Goal: Task Accomplishment & Management: Manage account settings

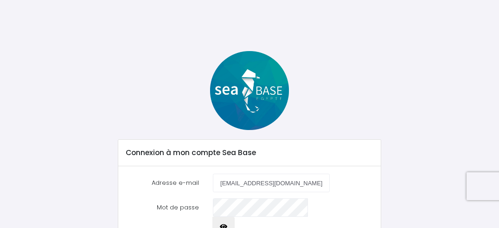
scroll to position [81, 0]
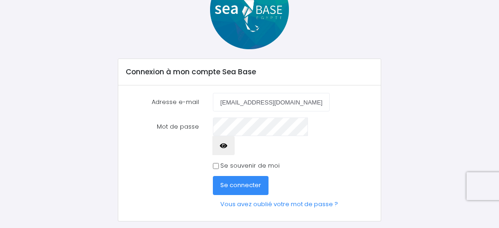
click at [232, 180] on span "Se connecter" at bounding box center [240, 184] width 41 height 9
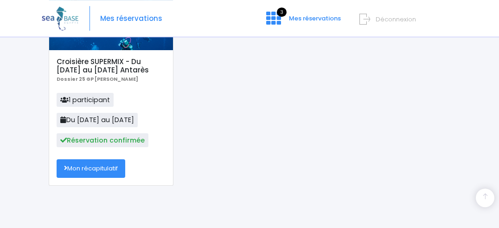
scroll to position [386, 0]
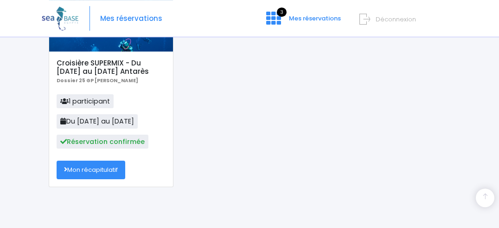
click at [92, 168] on link "Mon récapitulatif" at bounding box center [91, 170] width 69 height 19
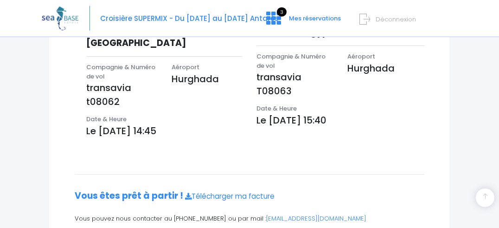
scroll to position [339, 0]
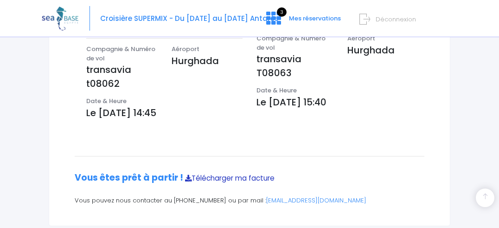
click at [227, 173] on link "Télécharger ma facture" at bounding box center [230, 178] width 90 height 10
